Goal: Download file/media

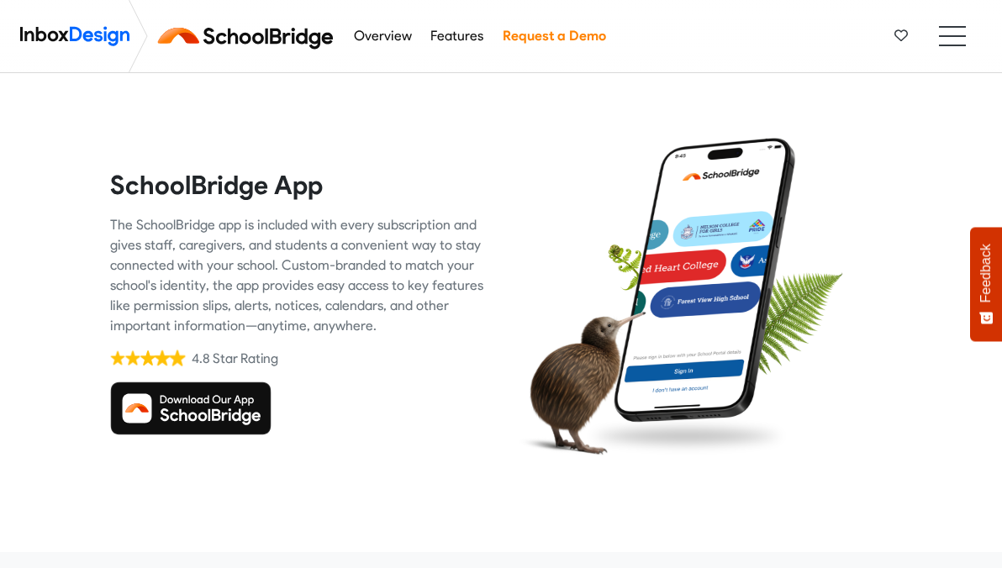
click at [222, 394] on img at bounding box center [190, 409] width 161 height 54
